Goal: Task Accomplishment & Management: Use online tool/utility

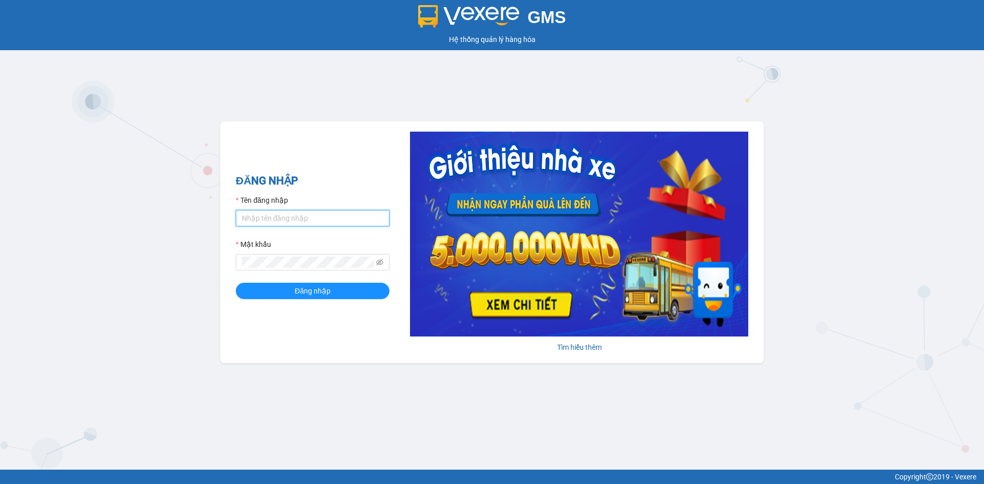
click at [303, 218] on input "Tên đăng nhập" at bounding box center [313, 218] width 154 height 16
type input "buithithutrang.vtp"
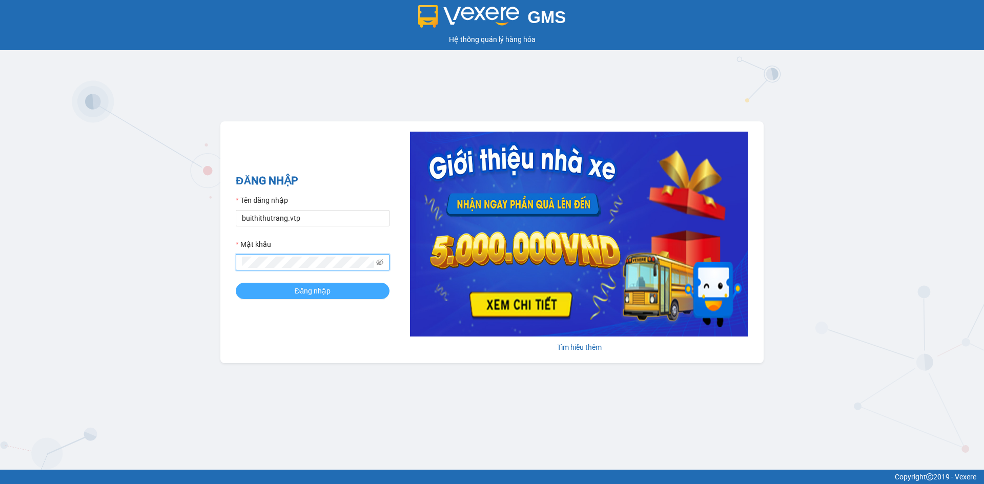
click at [294, 288] on button "Đăng nhập" at bounding box center [313, 291] width 154 height 16
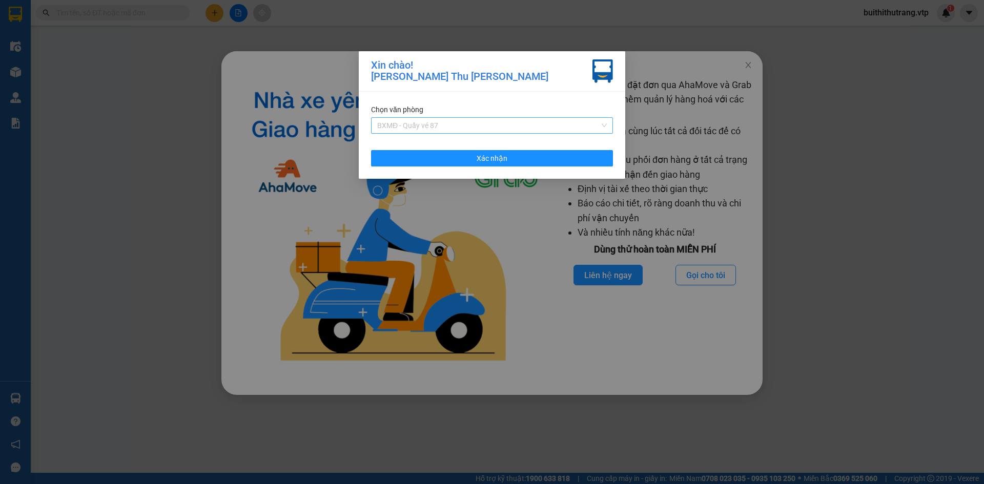
click at [504, 129] on span "BXMĐ - Quầy vé 87" at bounding box center [492, 125] width 230 height 15
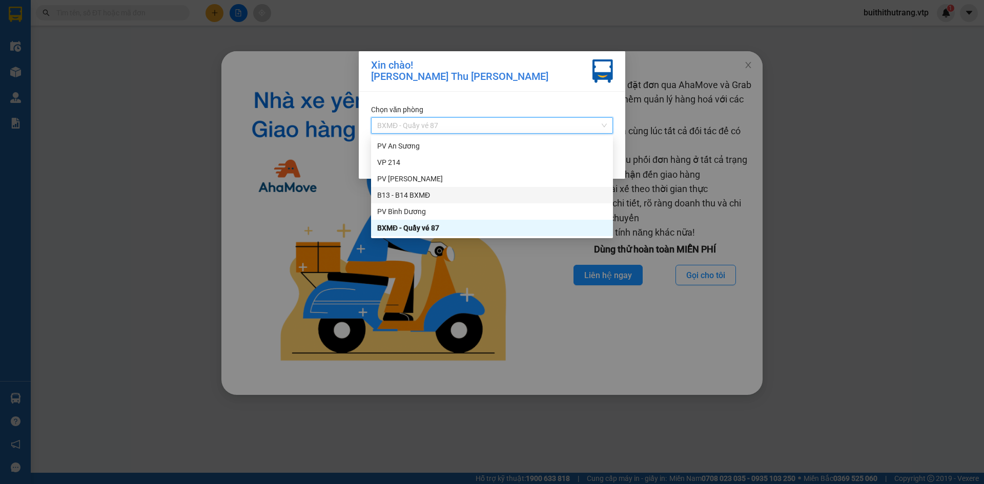
click at [487, 200] on div "B13 - B14 BXMĐ" at bounding box center [492, 195] width 230 height 11
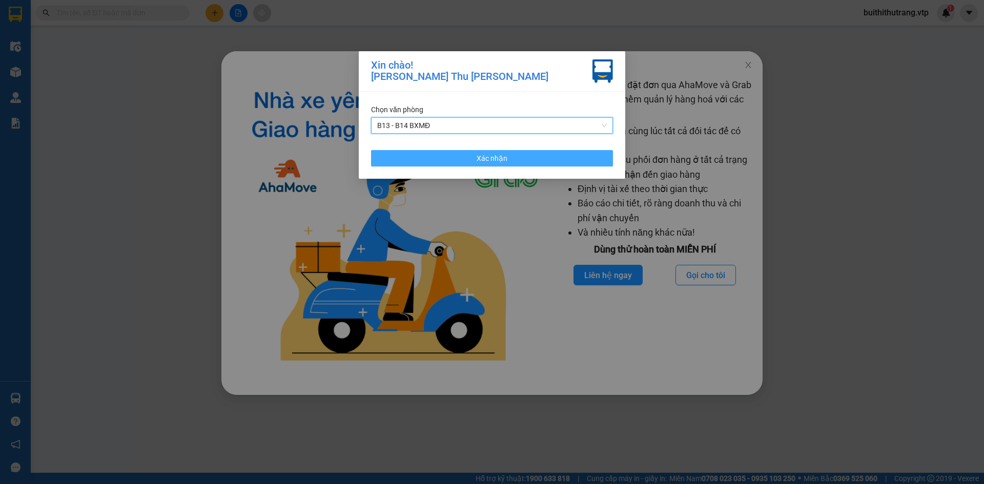
click at [544, 162] on button "Xác nhận" at bounding box center [492, 158] width 242 height 16
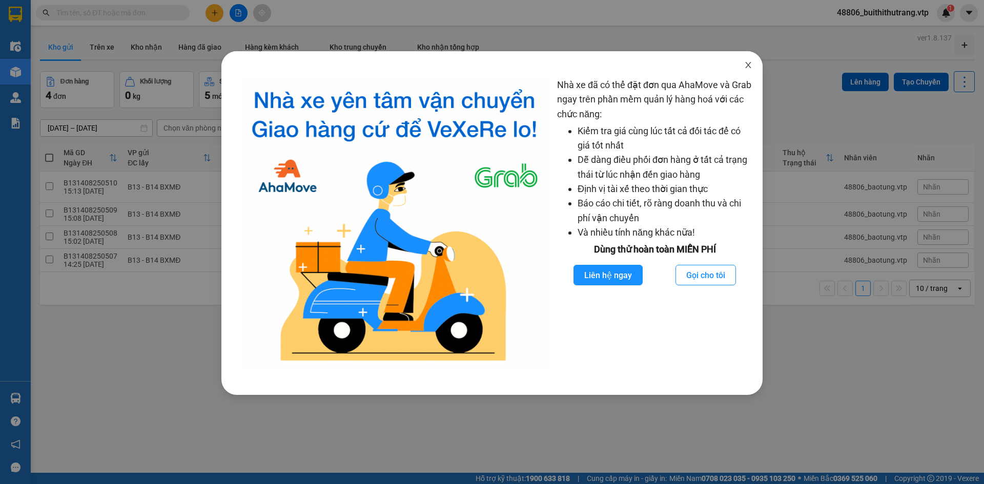
drag, startPoint x: 751, startPoint y: 65, endPoint x: 749, endPoint y: 51, distance: 14.0
click at [751, 65] on icon "close" at bounding box center [748, 65] width 8 height 8
